Goal: Transaction & Acquisition: Subscribe to service/newsletter

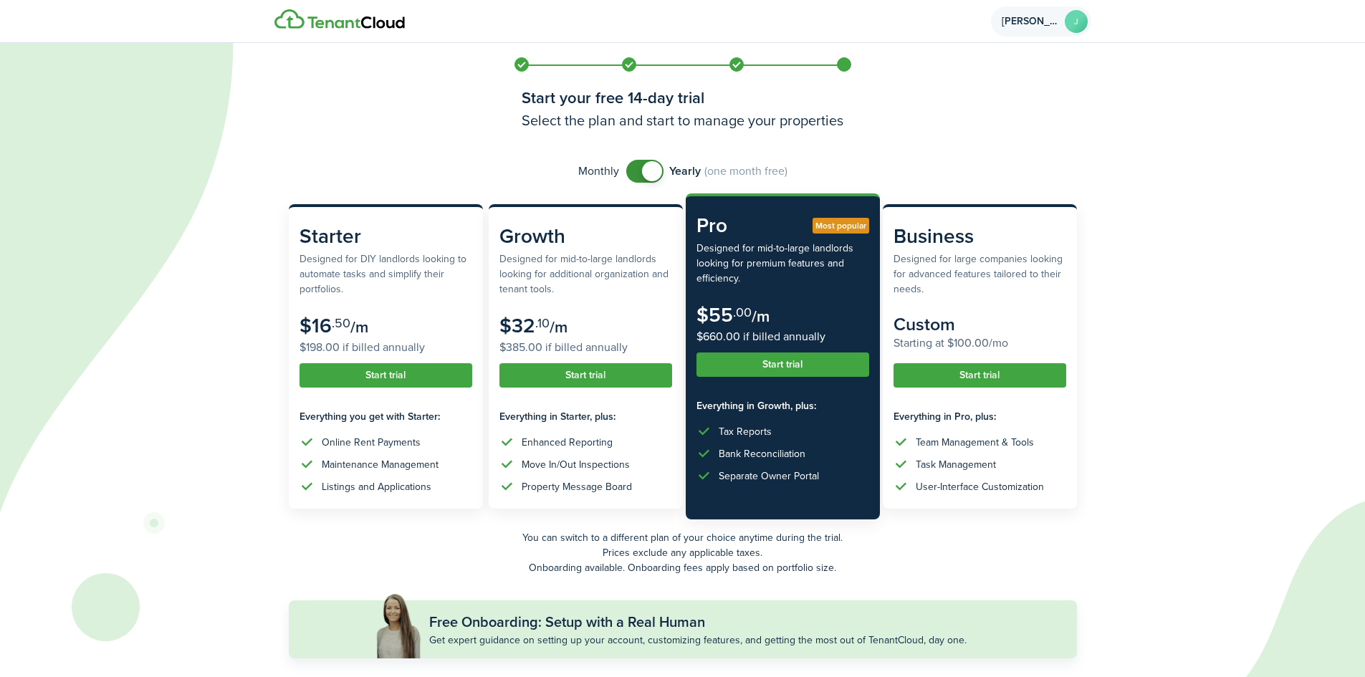
click at [1061, 24] on account-user-avatar "[PERSON_NAME]" at bounding box center [1041, 21] width 100 height 30
click at [1207, 115] on auth-bg at bounding box center [682, 338] width 1365 height 677
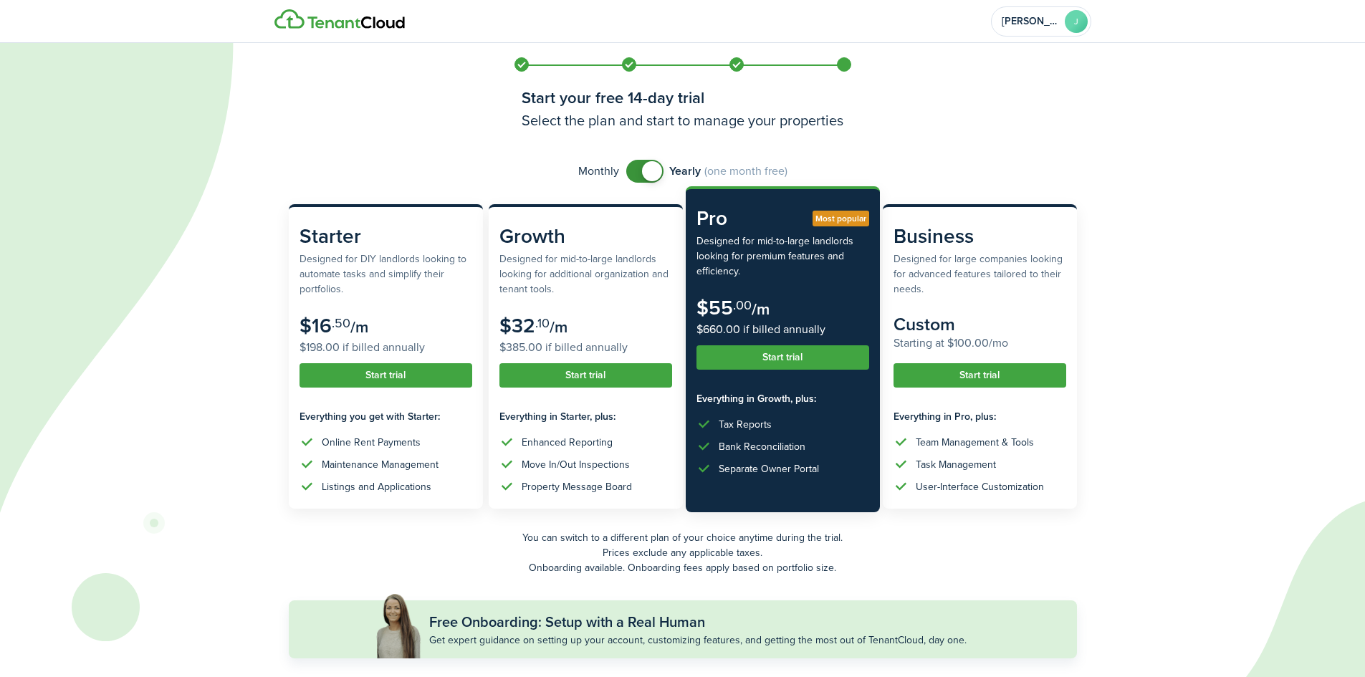
click at [800, 355] on button "Start trial" at bounding box center [783, 357] width 173 height 24
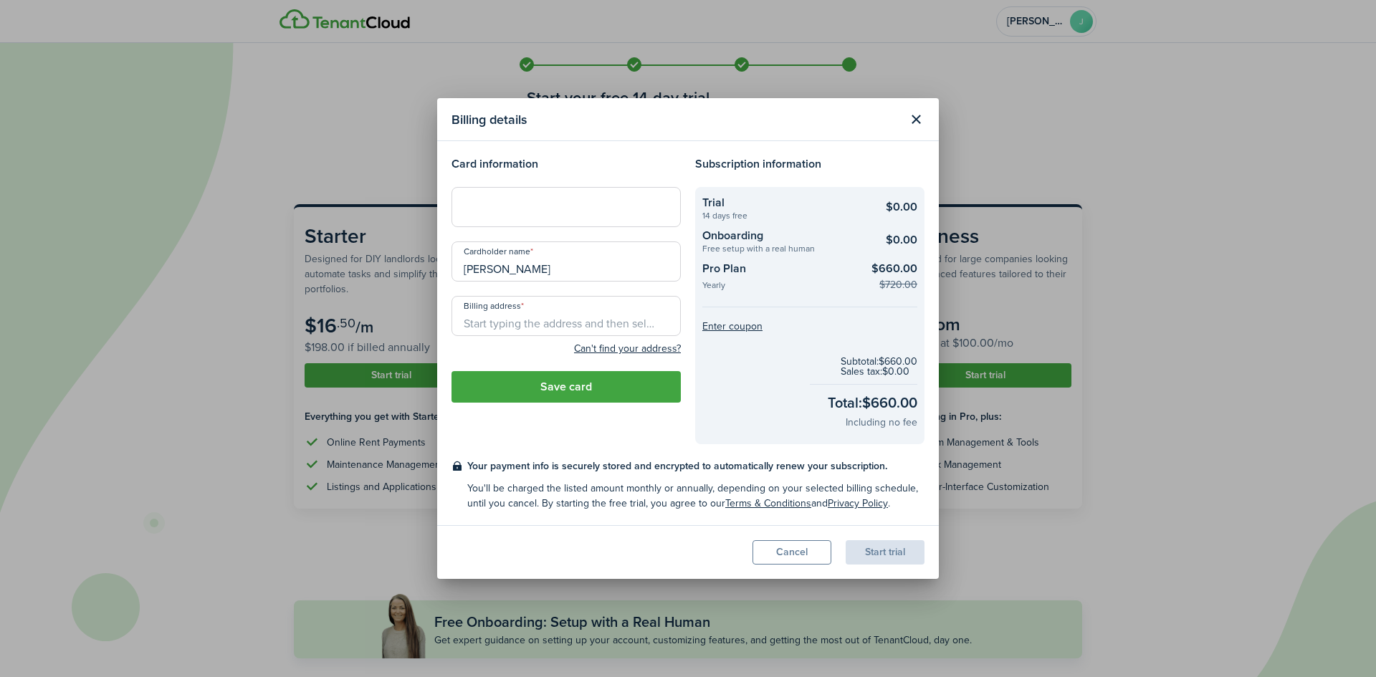
click at [488, 224] on div at bounding box center [565, 207] width 229 height 40
click at [558, 267] on input "[PERSON_NAME]" at bounding box center [565, 261] width 229 height 40
type input "J"
type input "/"
type input "[PERSON_NAME] LChandler"
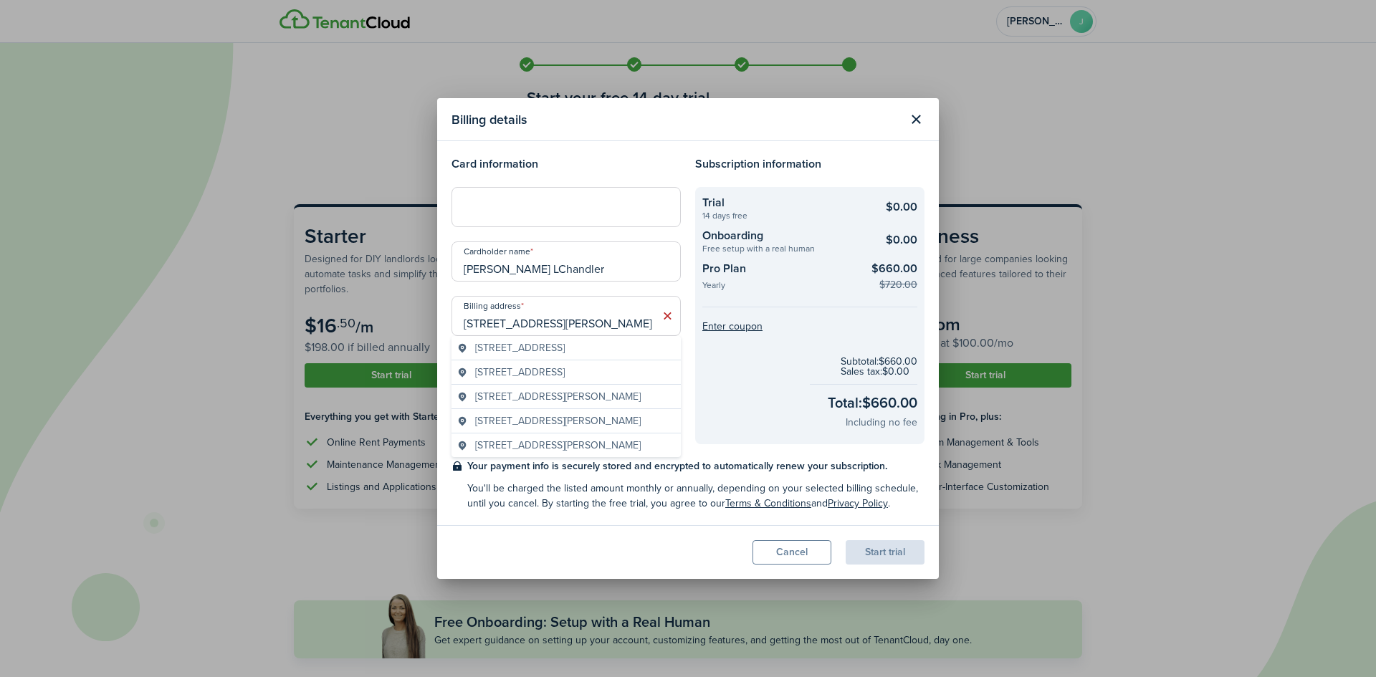
click at [514, 347] on span "[STREET_ADDRESS]" at bounding box center [520, 347] width 90 height 15
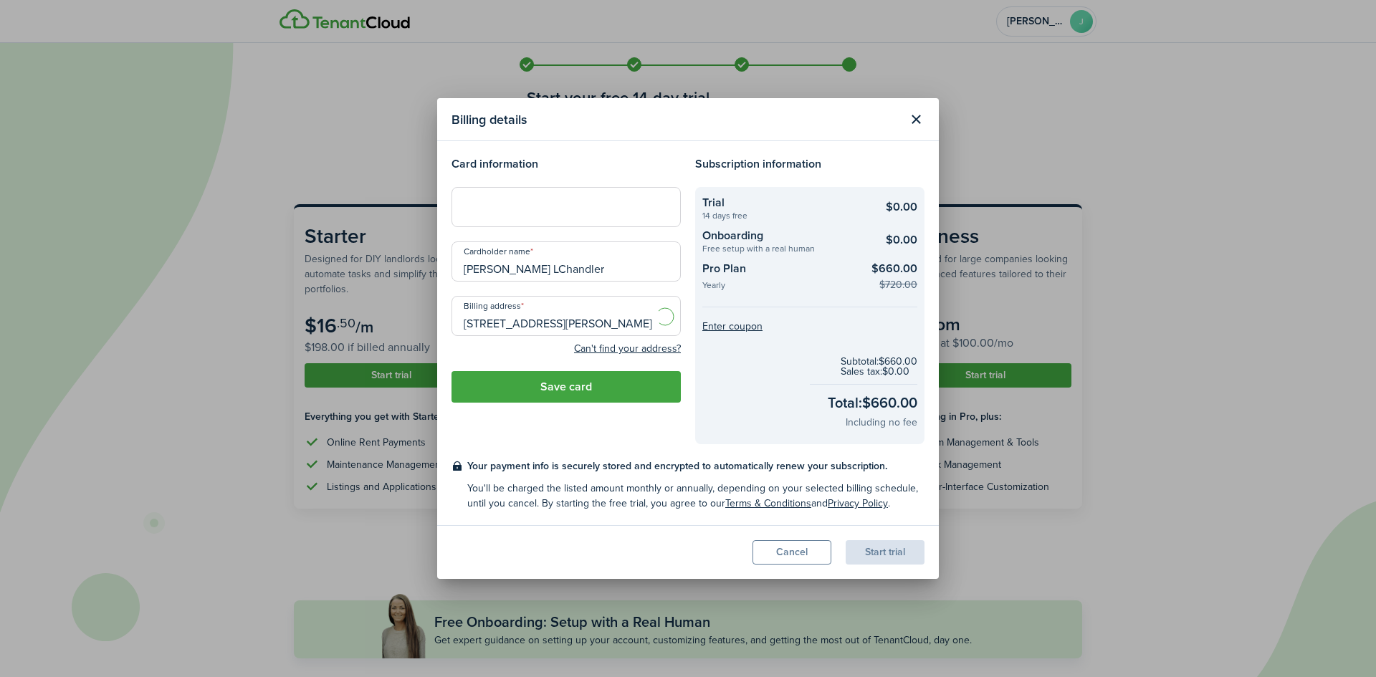
type input "[STREET_ADDRESS]"
click at [563, 393] on button "Save card" at bounding box center [565, 387] width 229 height 32
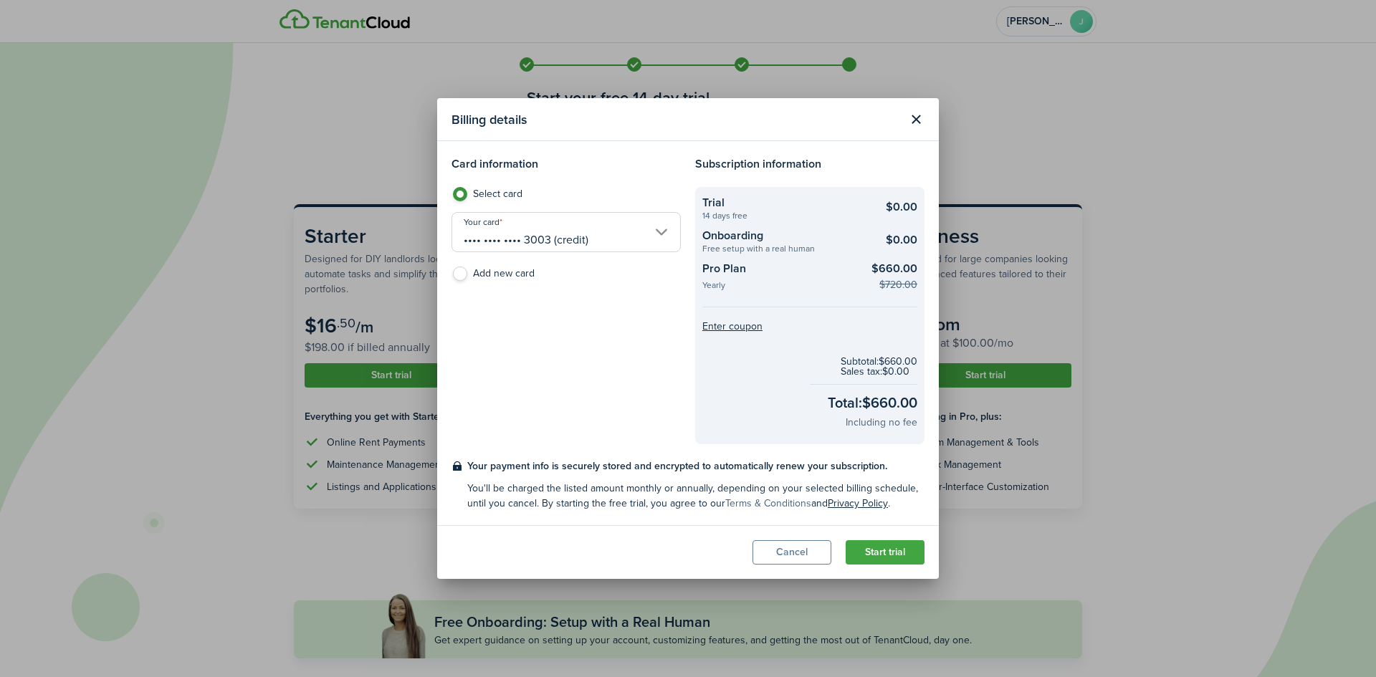
click at [773, 506] on link "Terms & Conditions" at bounding box center [768, 503] width 86 height 15
click at [792, 555] on button "Cancel" at bounding box center [791, 552] width 79 height 24
